Goal: Task Accomplishment & Management: Complete application form

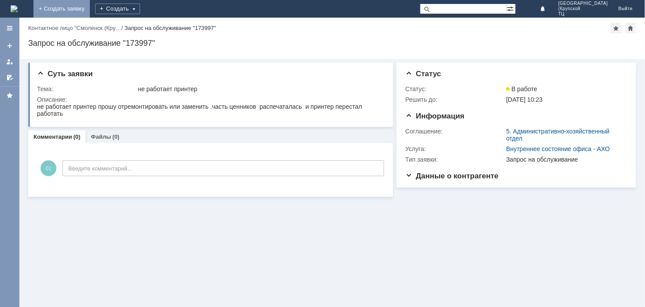
click at [90, 12] on link "+ Создать заявку" at bounding box center [61, 9] width 56 height 18
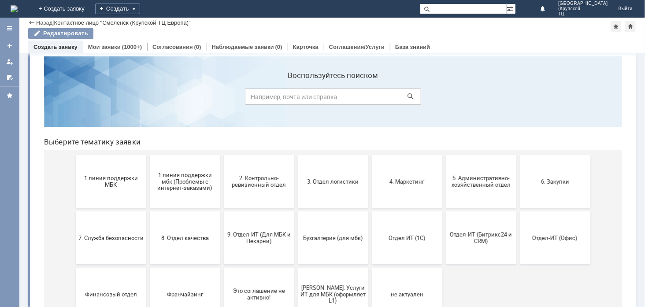
scroll to position [3, 0]
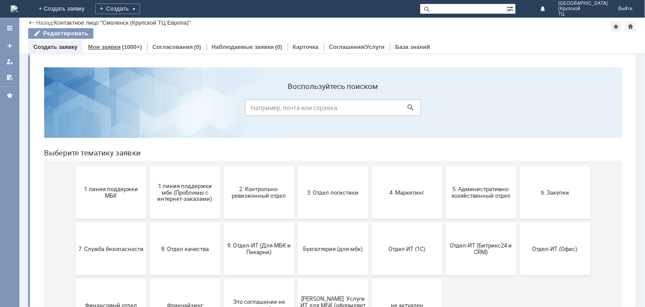
click at [110, 44] on link "Мои заявки" at bounding box center [104, 47] width 33 height 7
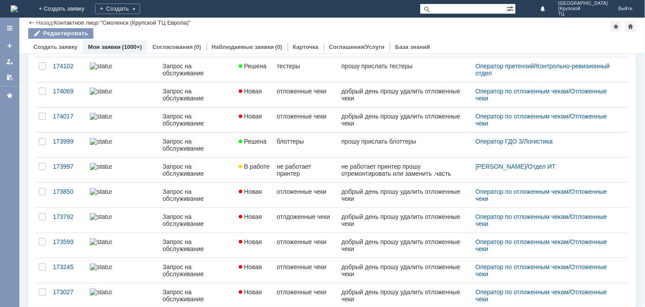
scroll to position [81, 0]
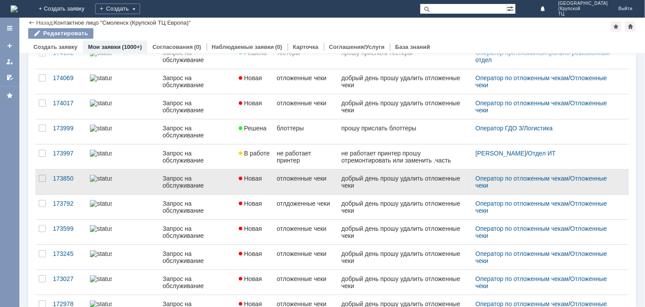
click at [226, 190] on link "Запрос на обслуживание" at bounding box center [197, 182] width 76 height 25
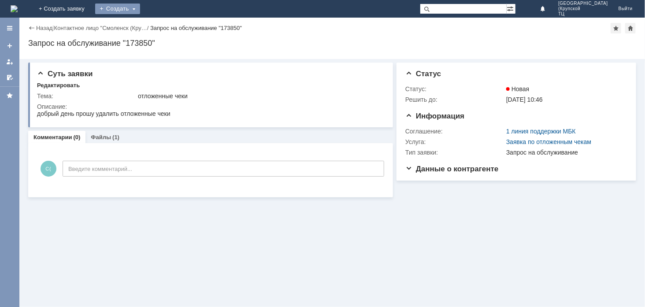
click at [140, 12] on div "Создать" at bounding box center [117, 9] width 45 height 11
click at [164, 31] on link "Заявка" at bounding box center [130, 26] width 67 height 11
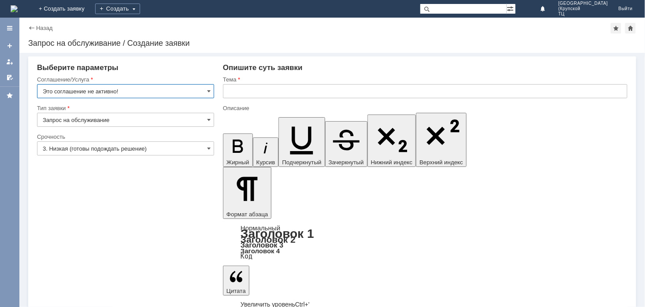
click at [109, 148] on input "3. Низкая (готовы подождать решение)" at bounding box center [125, 148] width 177 height 14
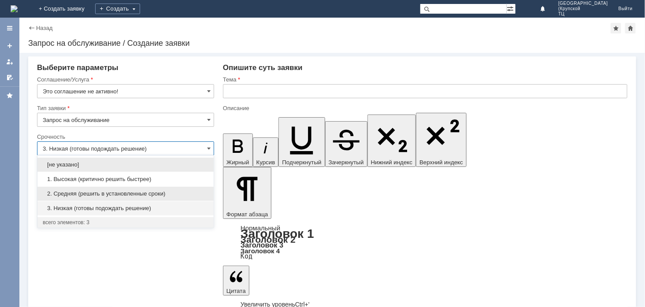
click at [96, 194] on span "2. Средняя (решить в установленные сроки)" at bounding box center [126, 193] width 166 height 7
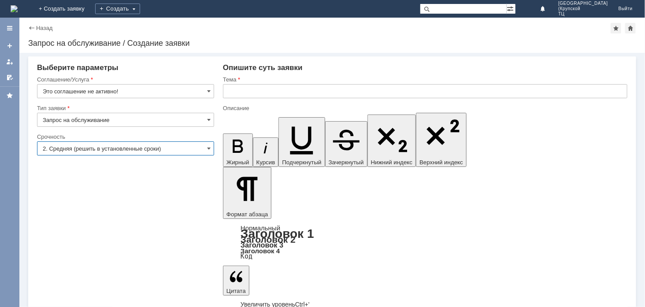
type input "2. Средняя (решить в установленные сроки)"
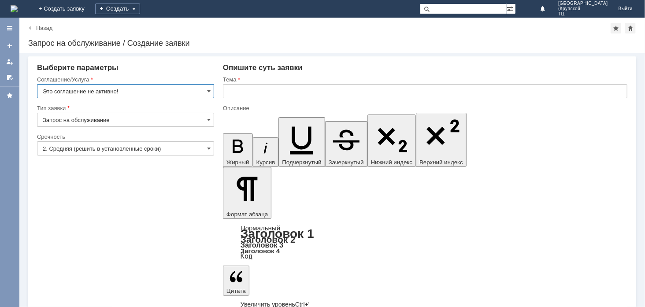
click at [121, 89] on input "Это соглашение не активно!" at bounding box center [125, 91] width 177 height 14
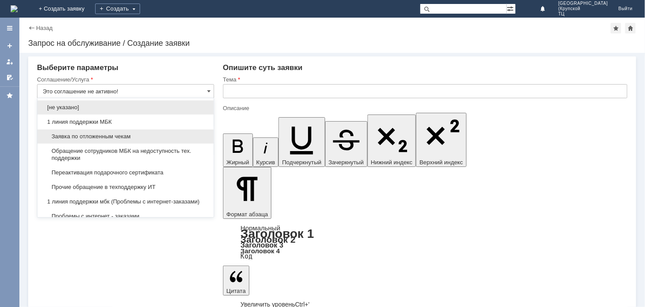
click at [116, 133] on span "Заявка по отложенным чекам" at bounding box center [126, 136] width 166 height 7
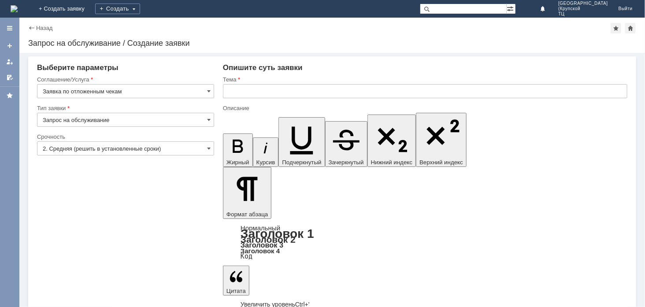
type input "Заявка по отложенным чекам"
click at [259, 93] on input "text" at bounding box center [425, 91] width 404 height 14
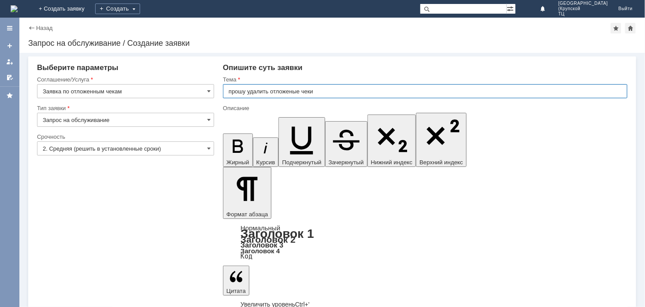
click at [292, 89] on input "прошу удалить отложеные чеки" at bounding box center [425, 91] width 404 height 14
type input "прошу удалить отложенные чеки"
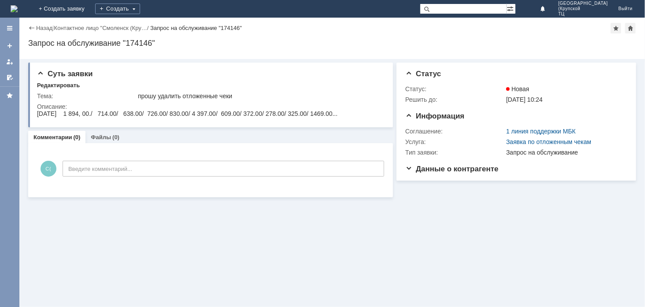
click at [33, 27] on div "Назад" at bounding box center [40, 28] width 24 height 7
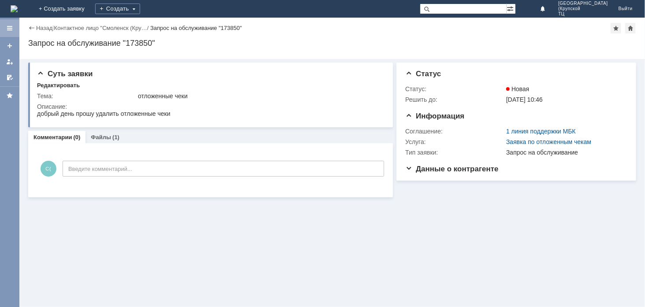
click at [8, 27] on div at bounding box center [9, 28] width 7 height 7
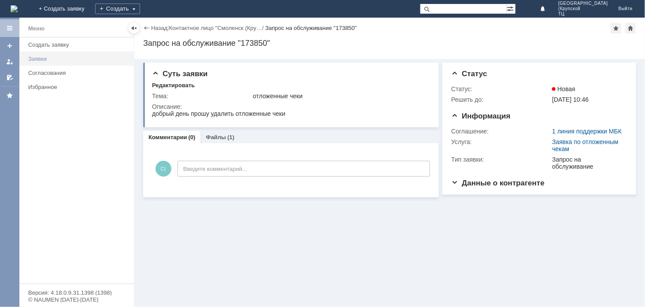
click at [30, 62] on div "Заявки" at bounding box center [78, 58] width 100 height 7
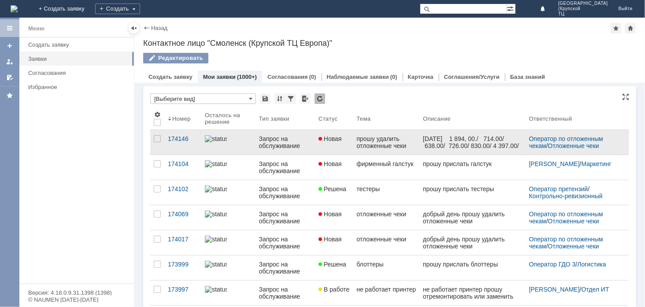
click at [294, 138] on div "Запрос на обслуживание" at bounding box center [285, 142] width 52 height 14
